Goal: Find specific page/section: Find specific page/section

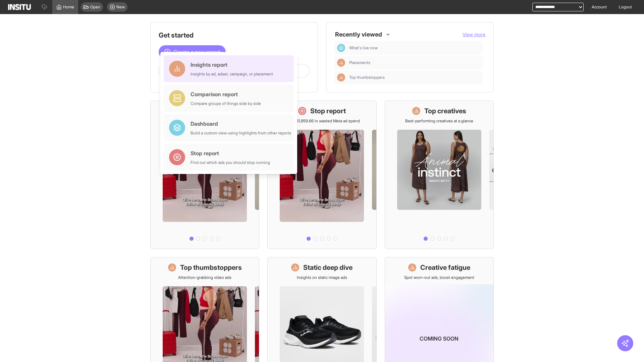
click at [231, 69] on div "Insights report Insights by ad, adset, campaign, or placement" at bounding box center [232, 69] width 83 height 16
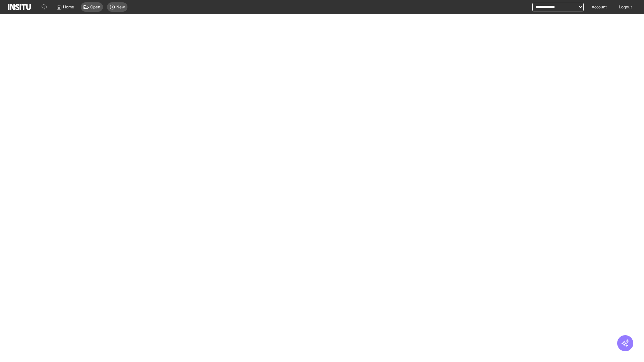
select select "**"
